Goal: Transaction & Acquisition: Purchase product/service

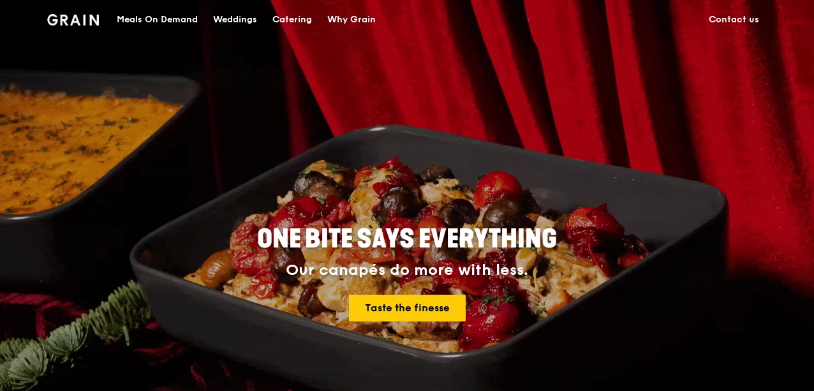
click at [159, 15] on div "Meals On Demand" at bounding box center [157, 20] width 81 height 38
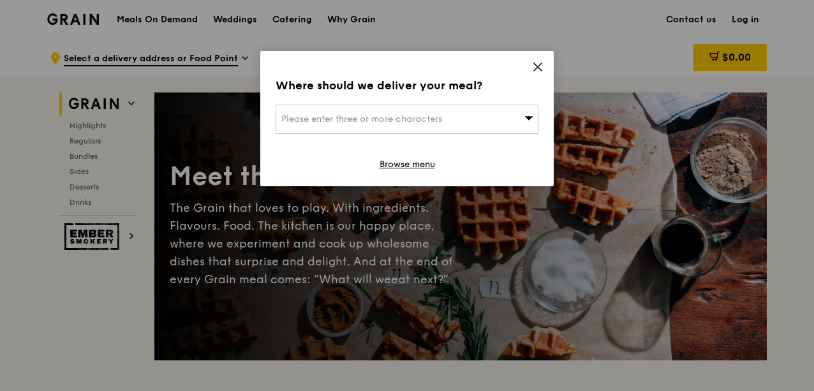
click at [491, 108] on div "Please enter three or more characters" at bounding box center [407, 119] width 263 height 29
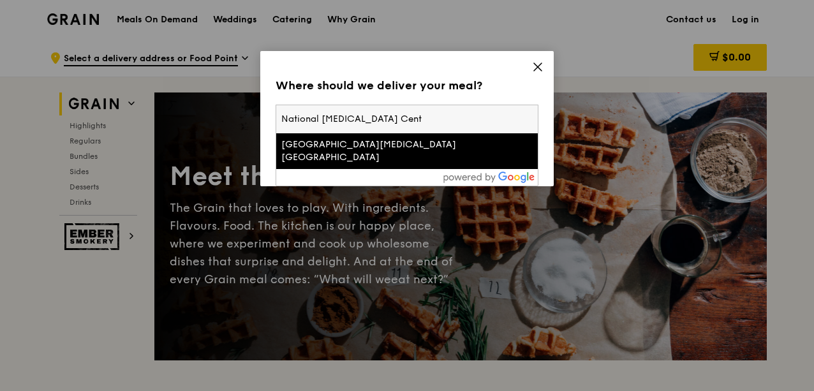
type input "National [MEDICAL_DATA] Cent"
click at [416, 146] on div "[GEOGRAPHIC_DATA][MEDICAL_DATA] [GEOGRAPHIC_DATA]" at bounding box center [375, 151] width 189 height 26
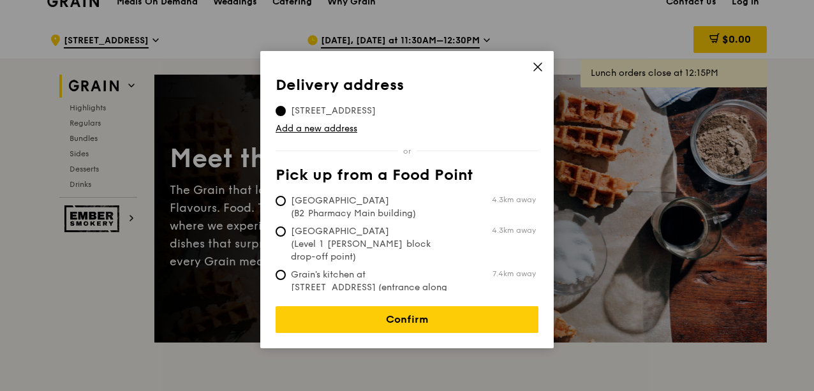
scroll to position [20, 0]
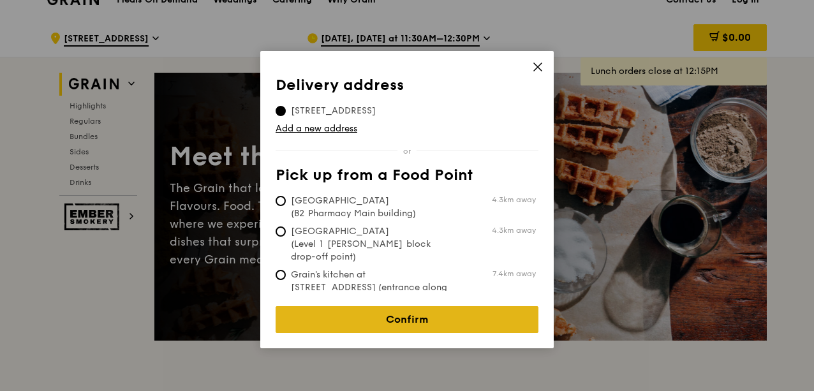
click at [337, 306] on link "Confirm" at bounding box center [407, 319] width 263 height 27
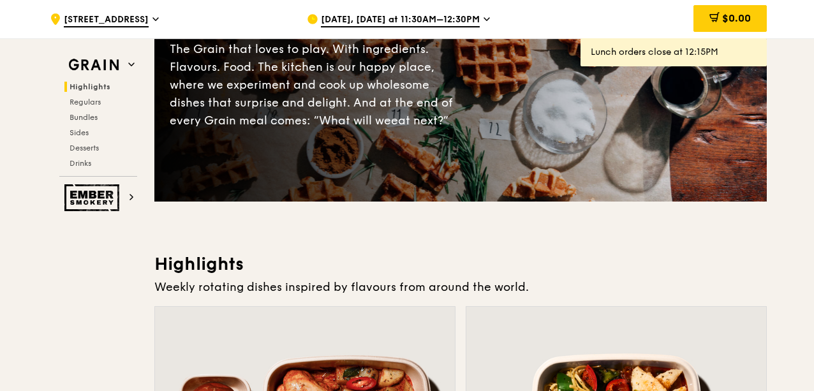
scroll to position [0, 0]
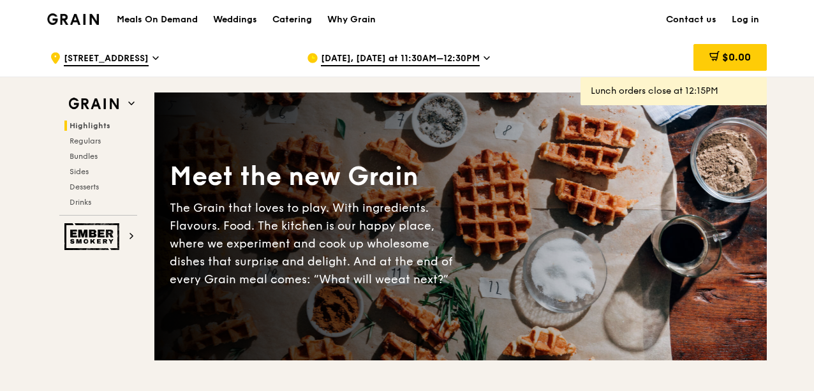
click at [462, 58] on span "[DATE], [DATE] at 11:30AM–12:30PM" at bounding box center [400, 59] width 159 height 14
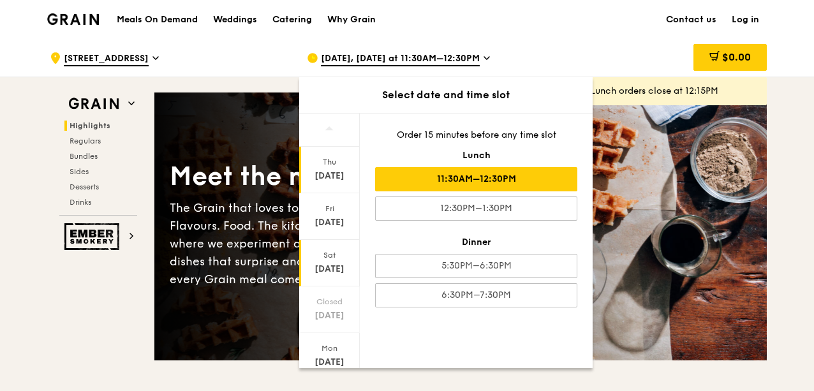
scroll to position [48, 0]
click at [328, 309] on div "[DATE]" at bounding box center [329, 313] width 57 height 13
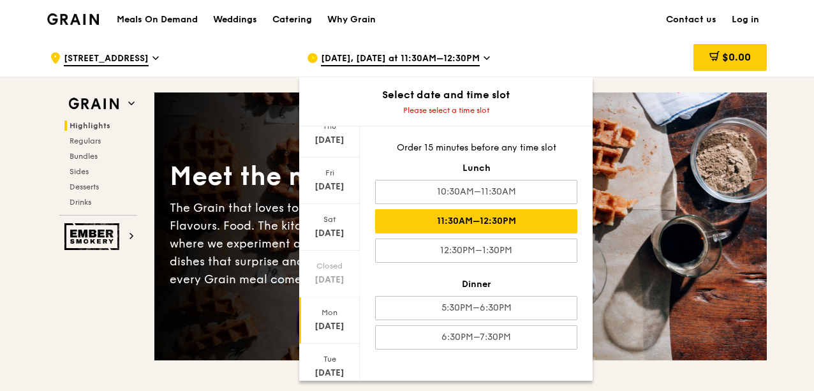
click at [439, 226] on div "11:30AM–12:30PM" at bounding box center [476, 221] width 202 height 24
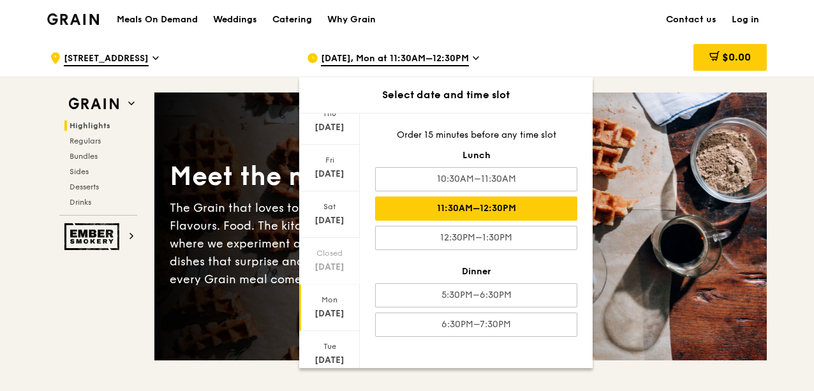
scroll to position [1, 0]
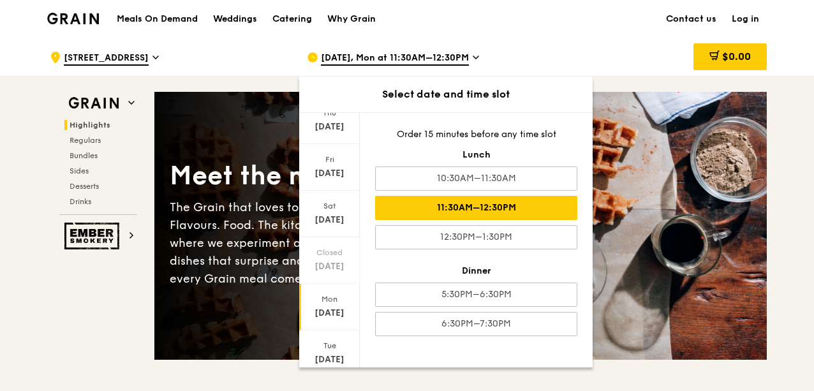
click at [603, 52] on div "$0.00" at bounding box center [663, 57] width 205 height 38
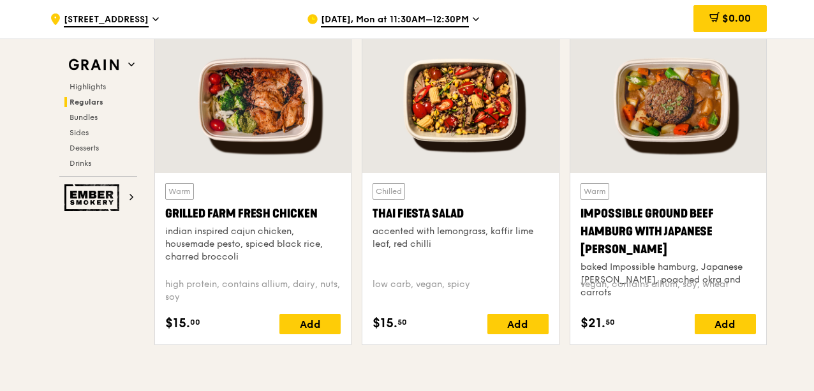
scroll to position [1484, 0]
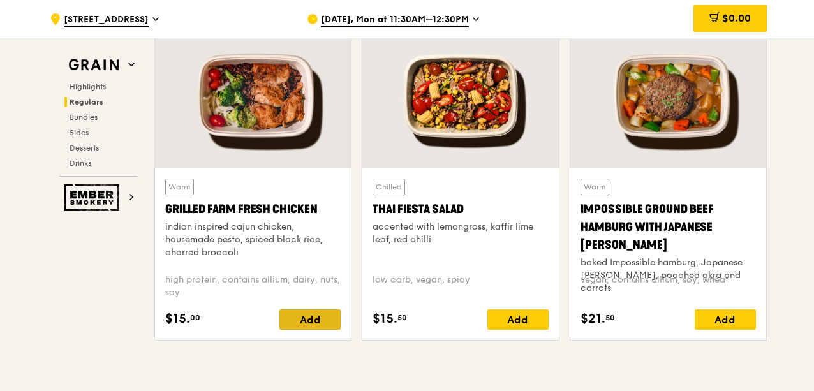
click at [327, 310] on div "Add" at bounding box center [309, 319] width 61 height 20
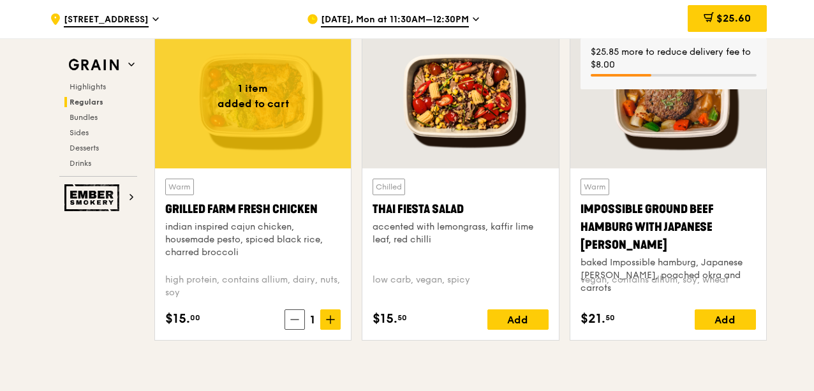
click at [336, 314] on span at bounding box center [330, 319] width 20 height 20
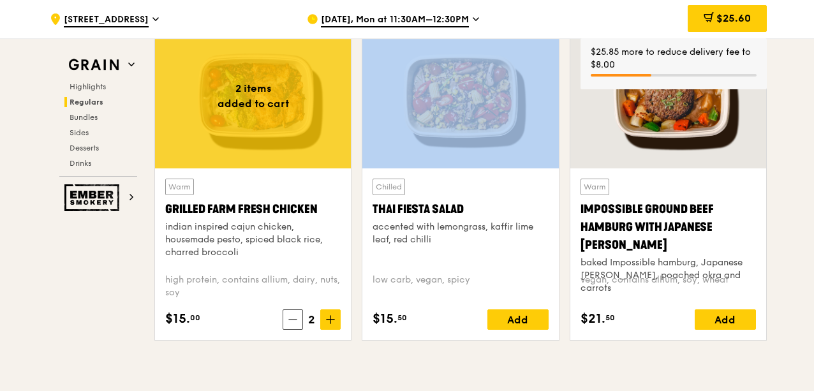
click at [336, 314] on span at bounding box center [330, 319] width 20 height 20
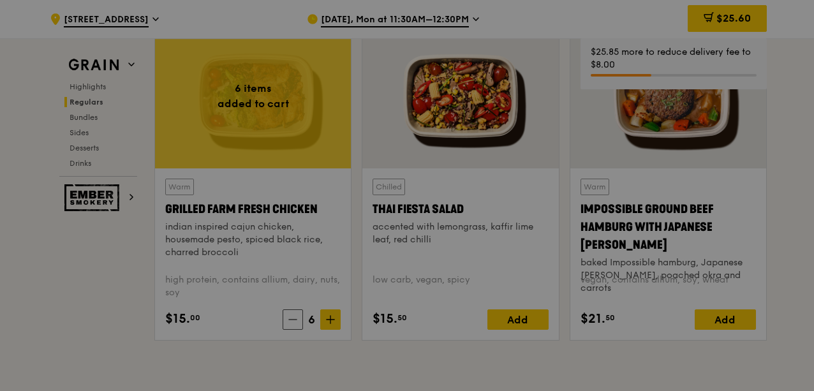
click at [336, 314] on div at bounding box center [407, 195] width 814 height 391
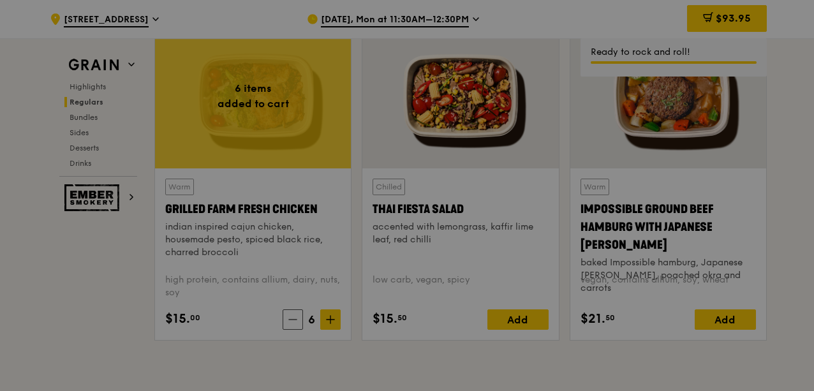
click at [336, 314] on div at bounding box center [407, 195] width 814 height 391
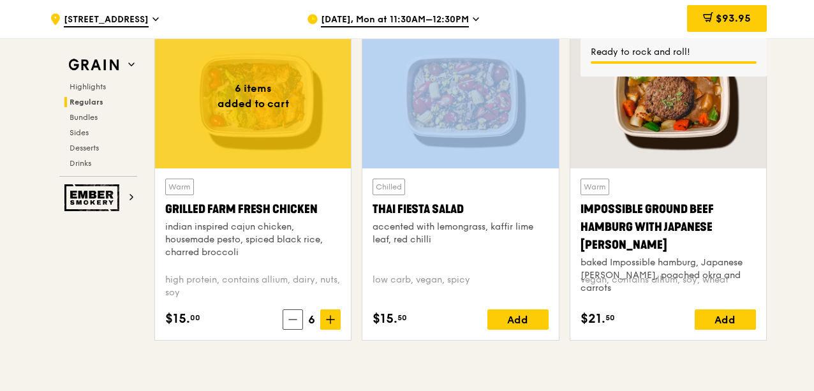
click at [336, 314] on span at bounding box center [330, 319] width 20 height 20
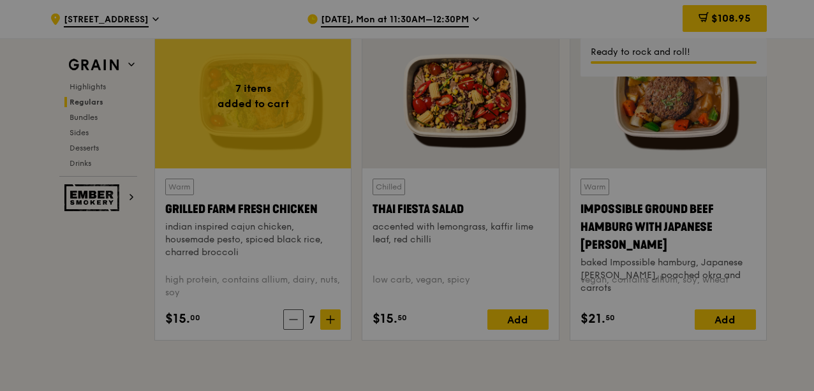
click at [333, 313] on div at bounding box center [407, 195] width 814 height 391
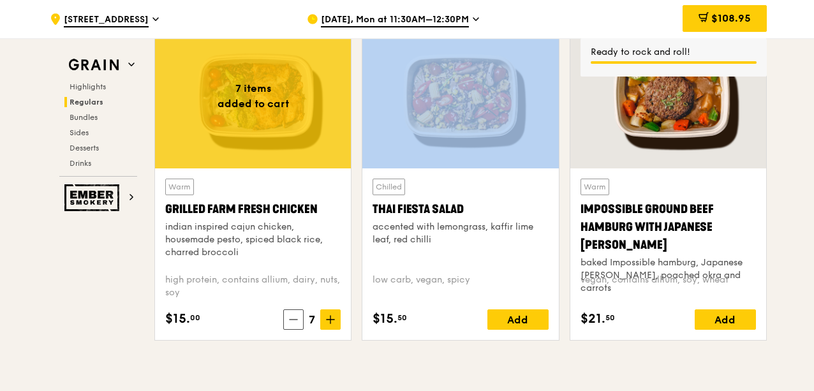
click at [333, 315] on icon at bounding box center [330, 319] width 9 height 9
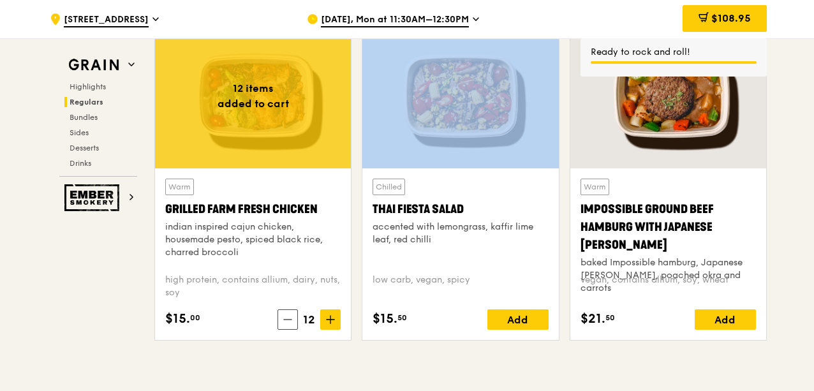
click at [333, 315] on icon at bounding box center [330, 319] width 9 height 9
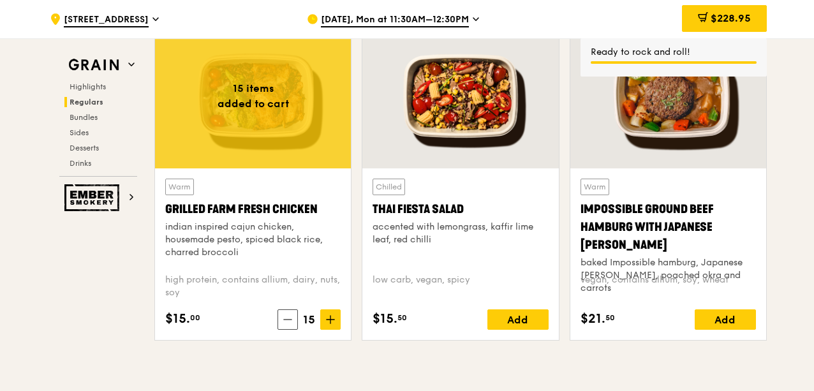
click at [383, 335] on div "Chilled Thai Fiesta Salad accented with lemongrass, kaffir lime leaf, red chill…" at bounding box center [460, 254] width 196 height 172
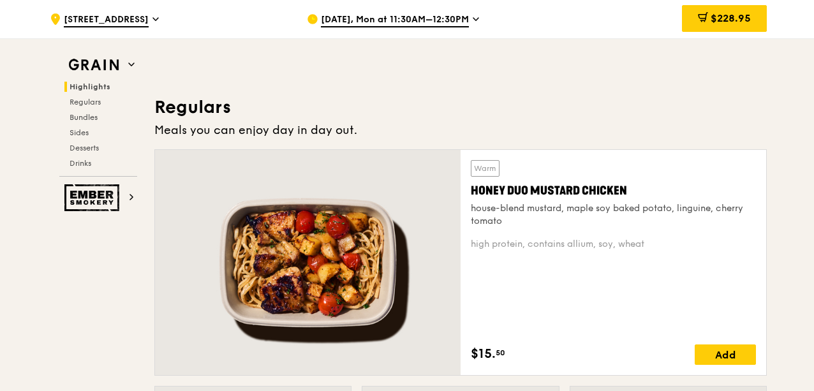
scroll to position [795, 0]
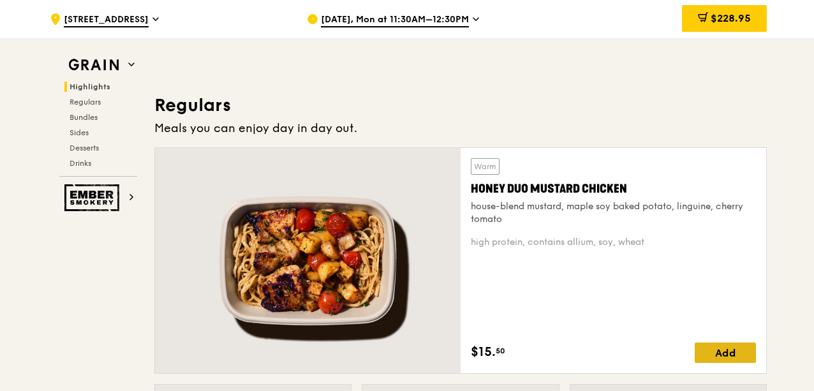
click at [704, 344] on div "Add" at bounding box center [725, 353] width 61 height 20
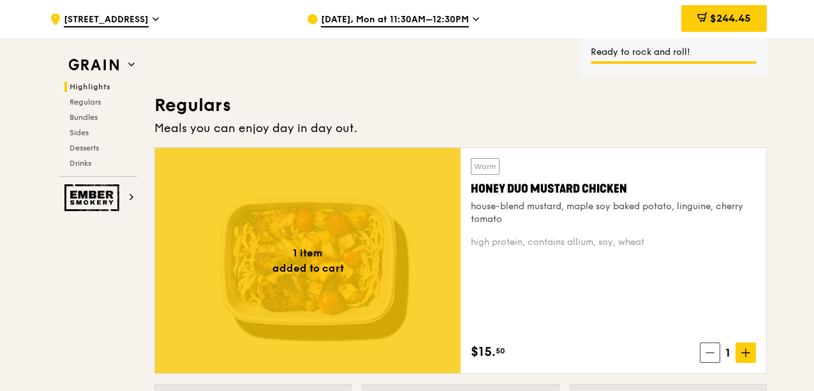
click at [755, 346] on span at bounding box center [745, 353] width 20 height 20
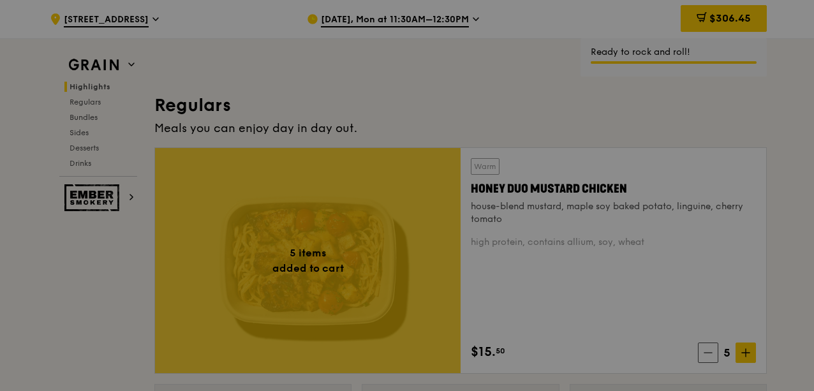
click at [755, 346] on div at bounding box center [407, 195] width 814 height 391
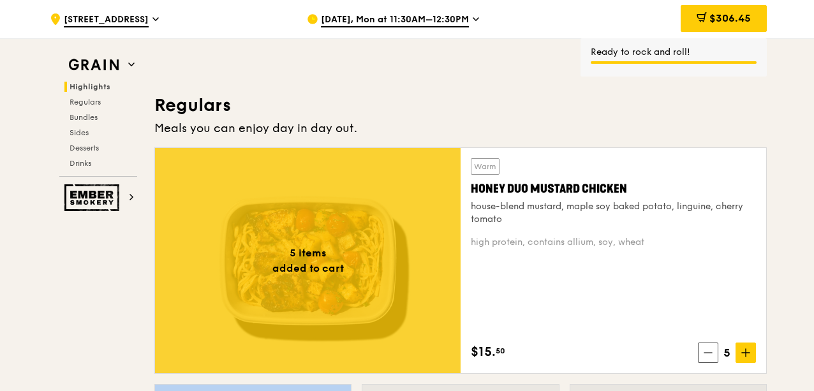
click at [755, 346] on span at bounding box center [745, 353] width 20 height 20
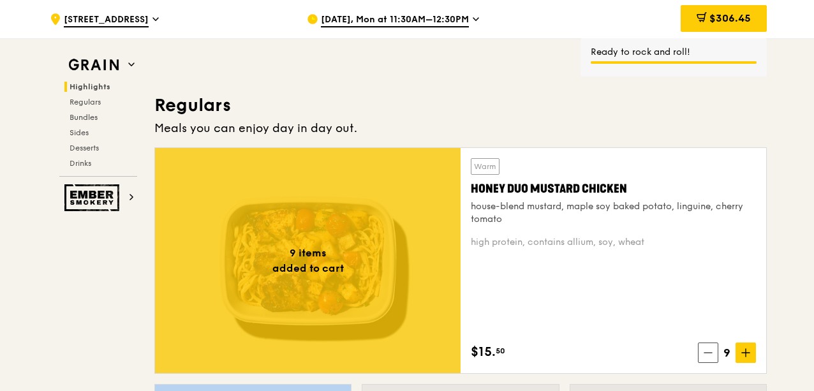
click at [755, 346] on span at bounding box center [745, 353] width 20 height 20
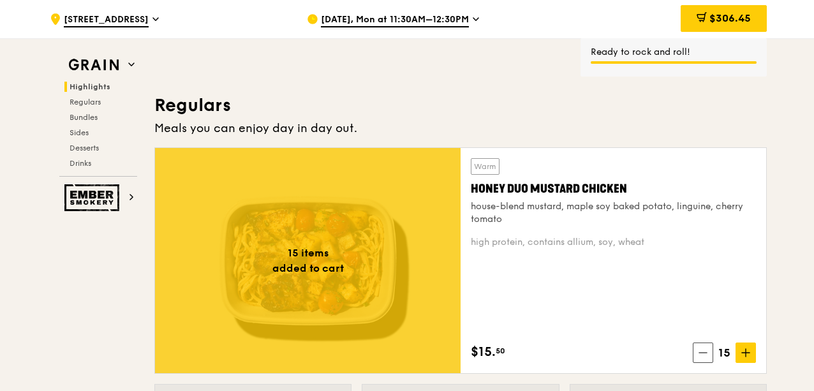
click at [737, 249] on div "Warm Honey Duo Mustard Chicken house-blend mustard, maple soy baked potato, lin…" at bounding box center [613, 260] width 285 height 205
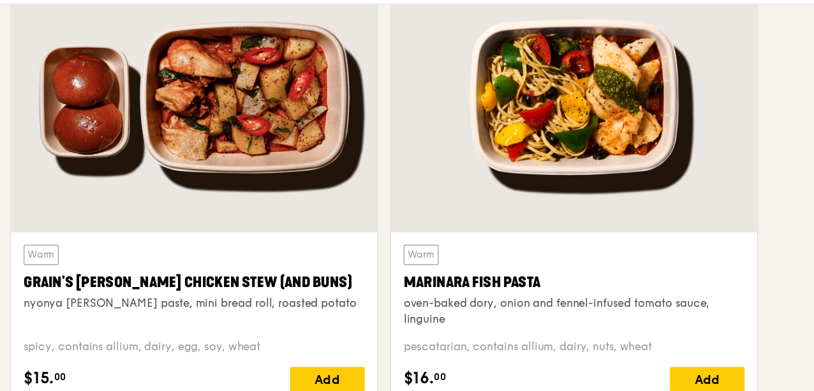
scroll to position [461, 0]
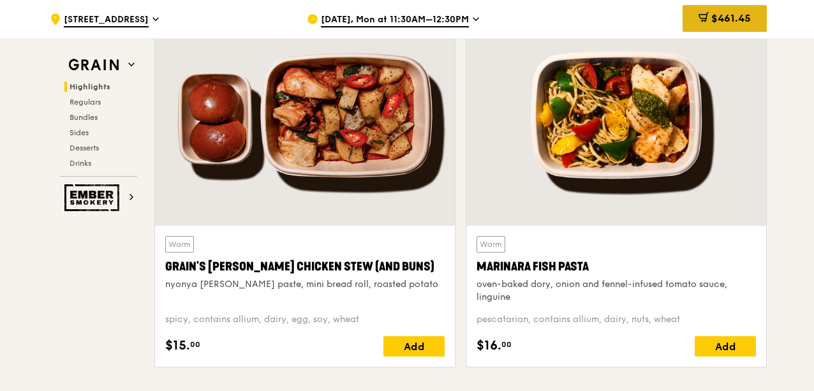
click at [748, 15] on span "$461.45" at bounding box center [731, 18] width 40 height 12
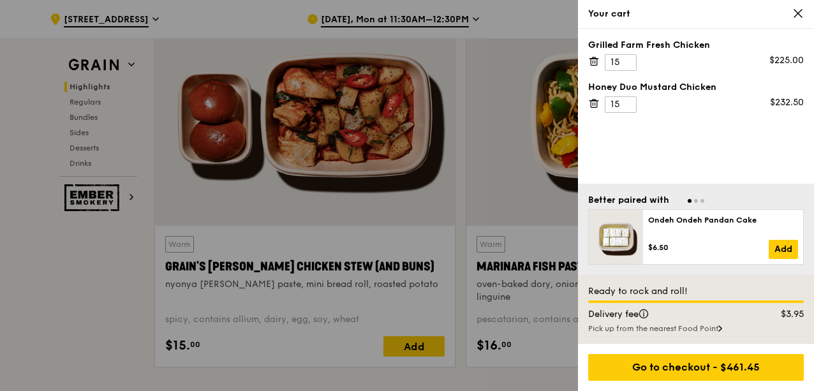
click at [778, 314] on div "$3.95" at bounding box center [783, 314] width 58 height 13
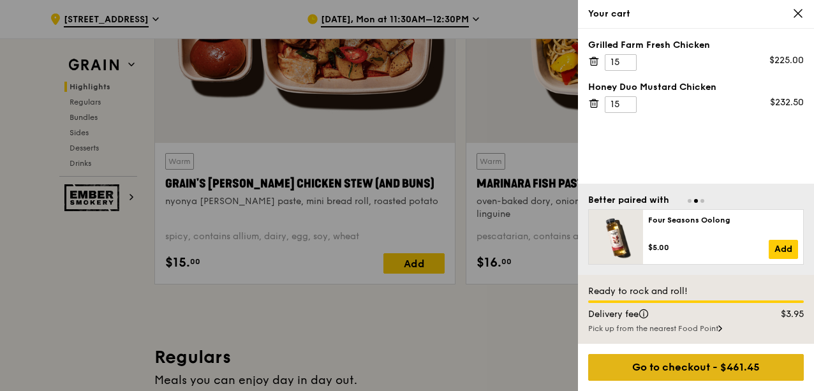
click at [719, 374] on div "Go to checkout - $461.45" at bounding box center [696, 367] width 216 height 27
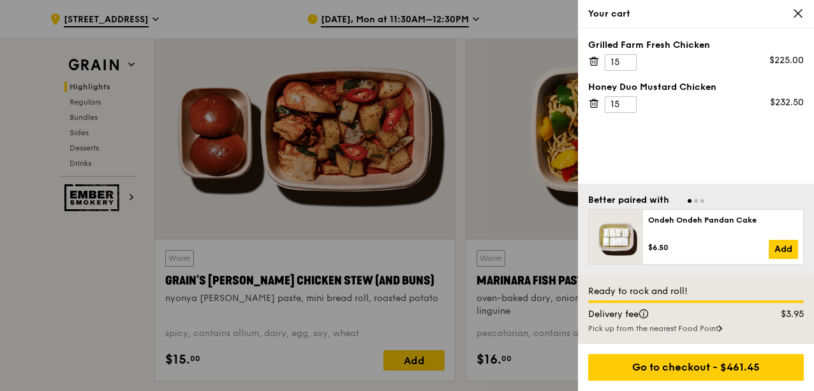
scroll to position [426, 0]
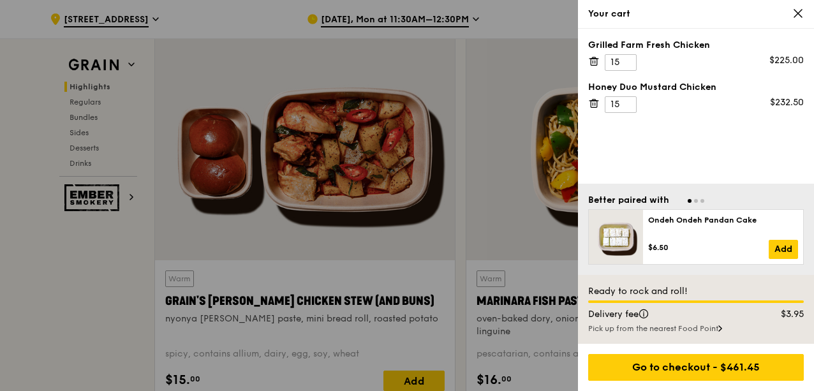
click at [806, 14] on div "Your cart" at bounding box center [696, 14] width 236 height 29
click at [796, 13] on icon at bounding box center [797, 13] width 11 height 11
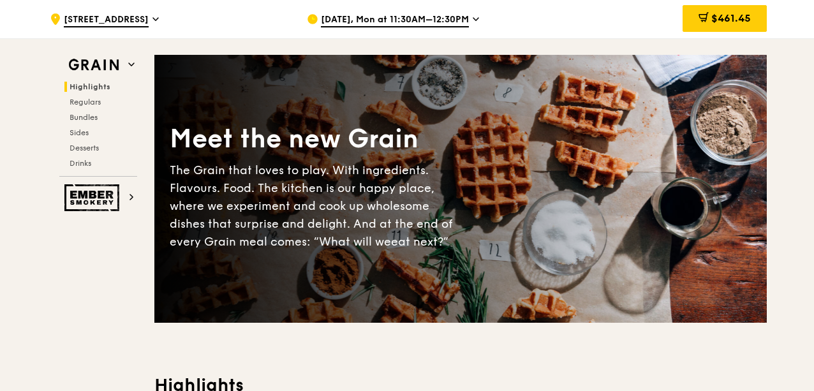
scroll to position [0, 0]
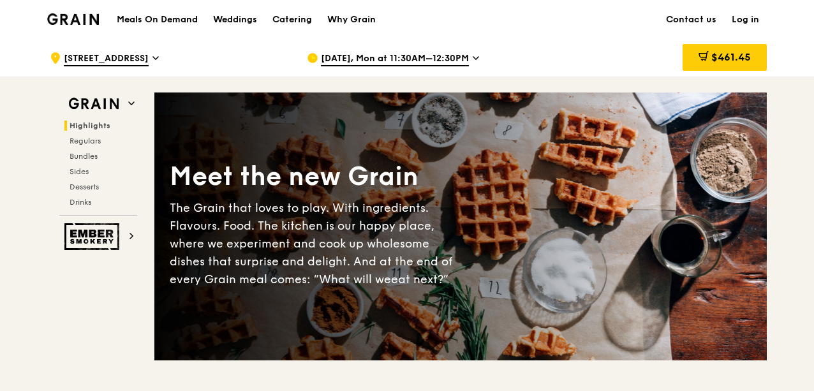
click at [740, 17] on link "Log in" at bounding box center [745, 20] width 43 height 38
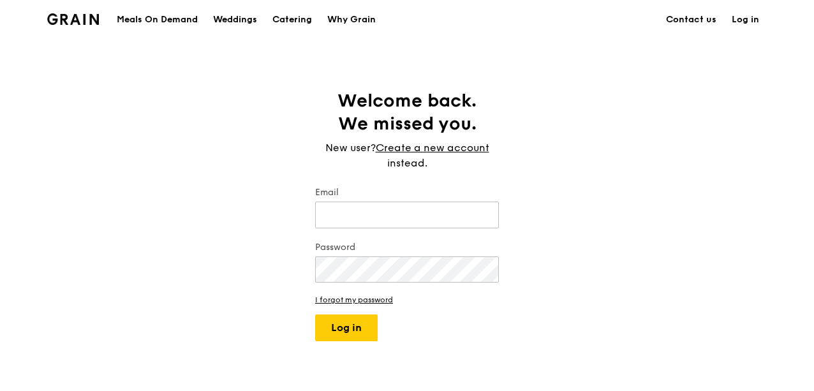
type input "[EMAIL_ADDRESS][DOMAIN_NAME]"
click at [353, 344] on div "Grain logo Meals On Demand Weddings Catering Why Grain Contact us Log in Welcom…" at bounding box center [407, 385] width 814 height 770
click at [354, 334] on button "Log in" at bounding box center [346, 327] width 63 height 27
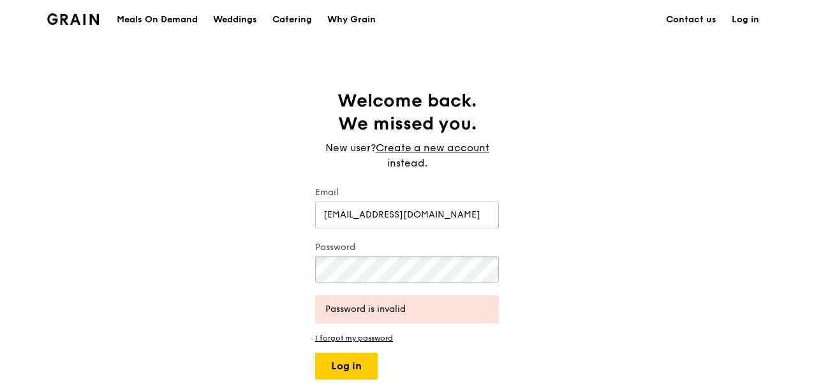
click at [315, 353] on button "Log in" at bounding box center [346, 366] width 63 height 27
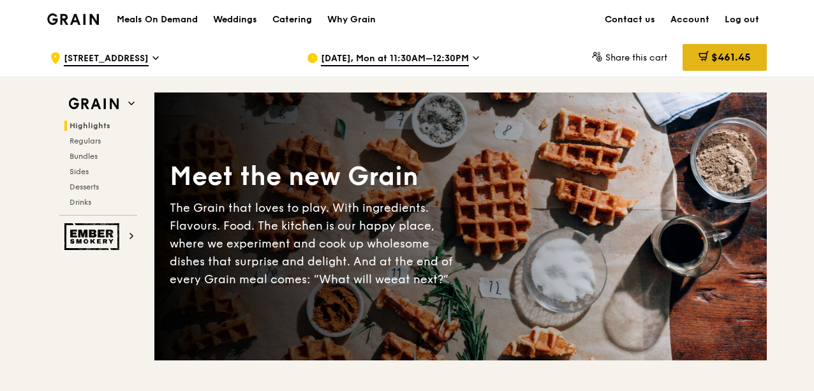
click at [733, 57] on span "$461.45" at bounding box center [731, 57] width 40 height 12
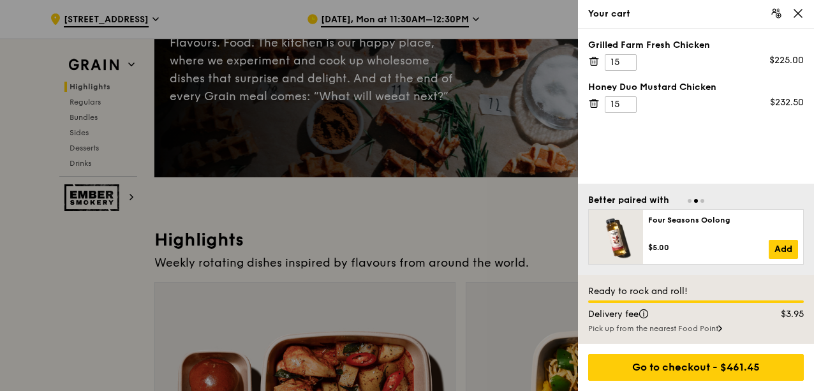
scroll to position [182, 0]
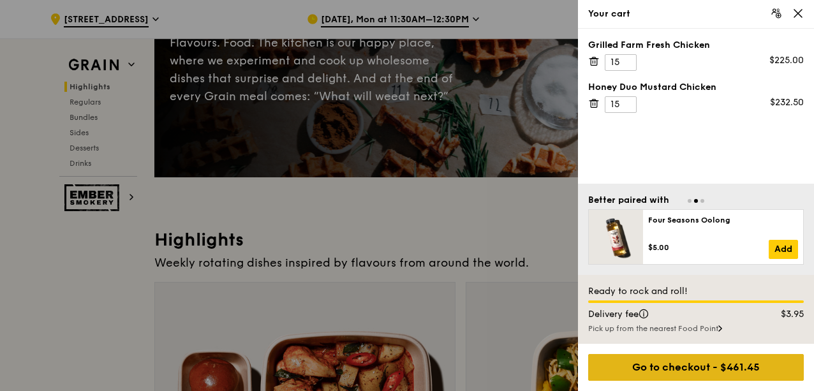
click at [712, 373] on div "Go to checkout - $461.45" at bounding box center [696, 367] width 216 height 27
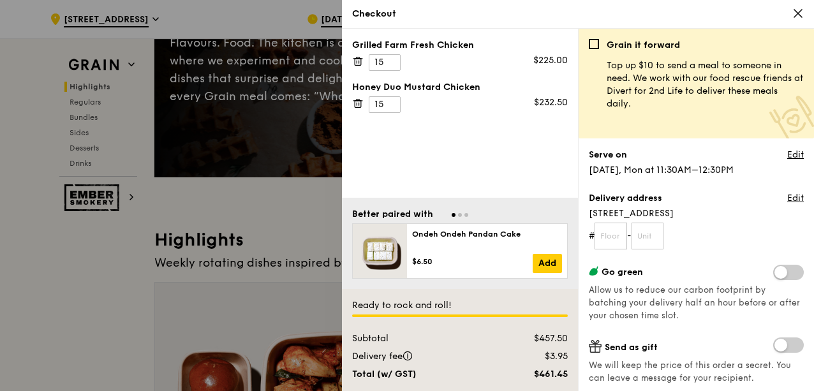
click at [712, 373] on span "We will keep the price of this order a secret. You can leave a message for your…" at bounding box center [696, 372] width 215 height 26
click at [0, 195] on div at bounding box center [407, 195] width 814 height 391
